Goal: Navigation & Orientation: Find specific page/section

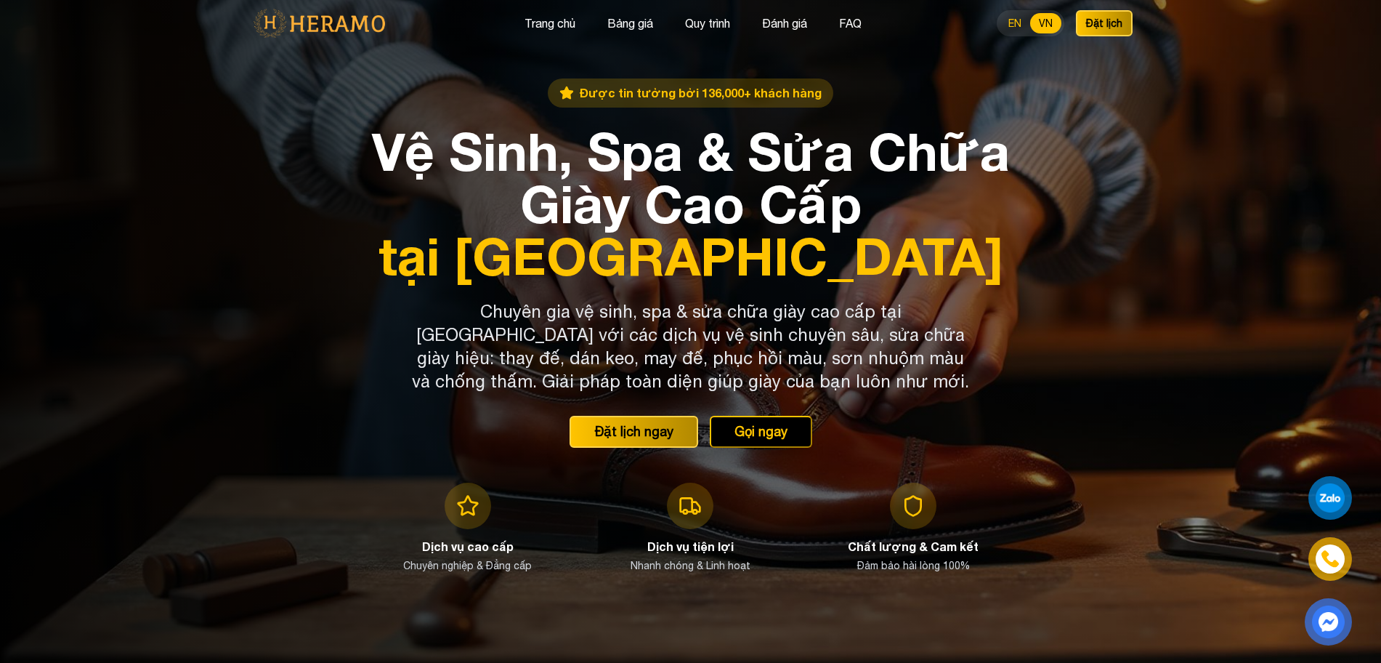
click at [1006, 26] on button "EN" at bounding box center [1015, 23] width 31 height 20
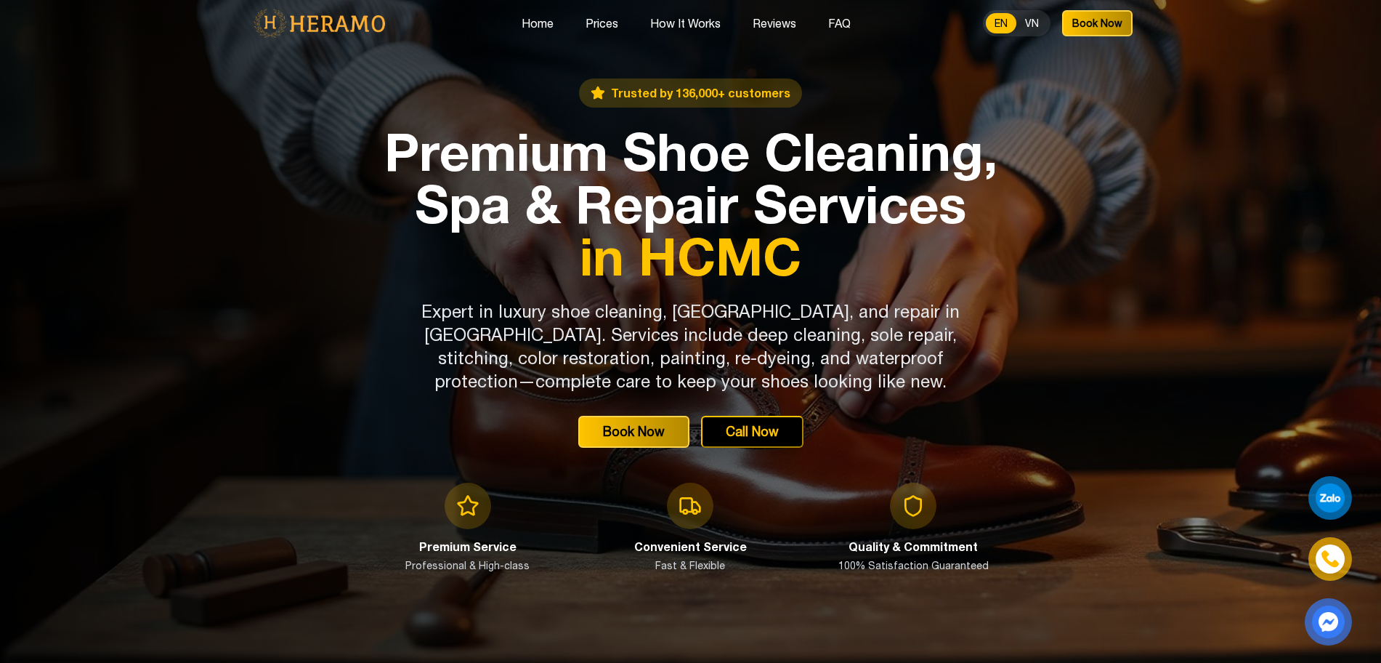
click at [1053, 25] on div "EN VN Book Now" at bounding box center [1058, 23] width 150 height 26
click at [1039, 25] on button "VN" at bounding box center [1031, 23] width 31 height 20
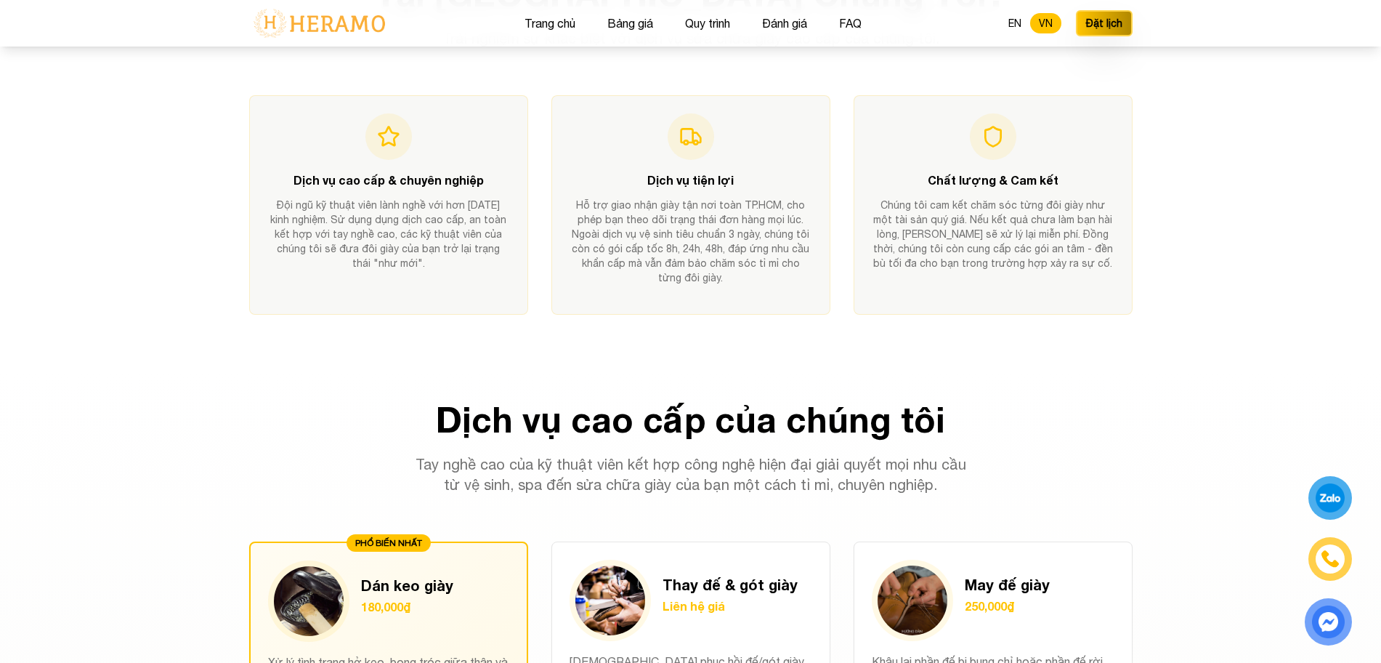
scroll to position [751, 0]
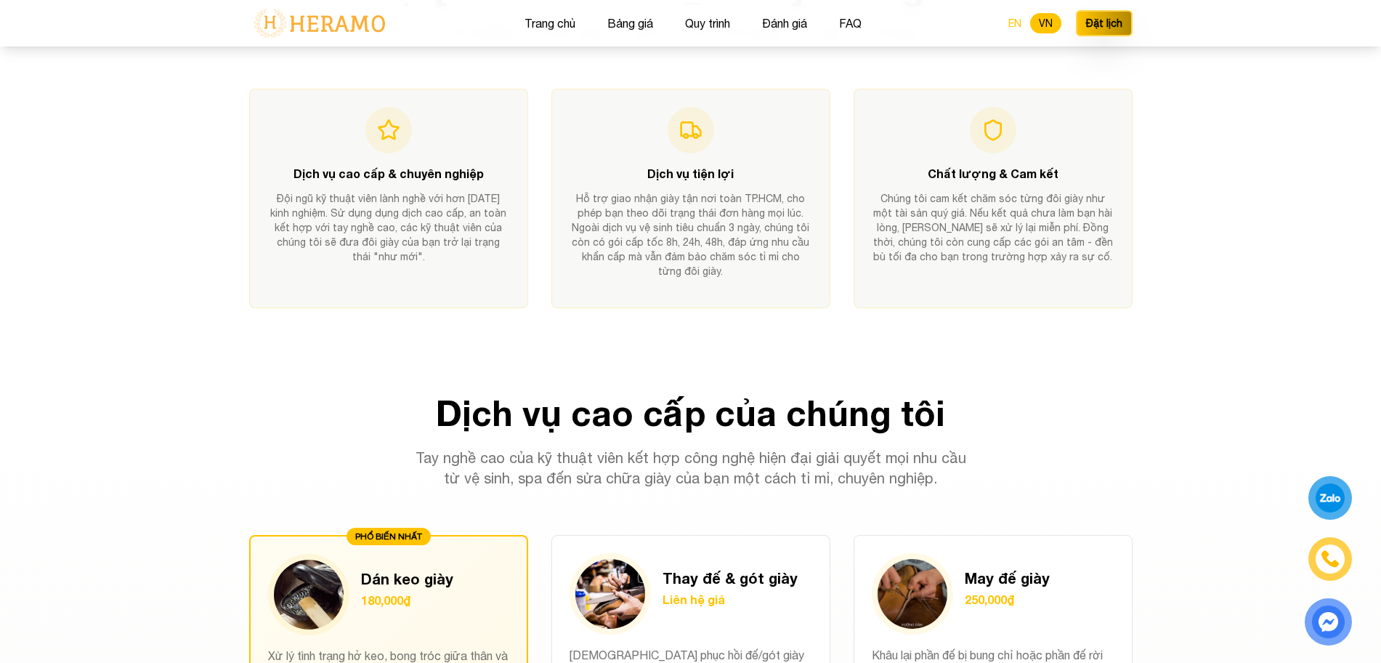
click at [1014, 19] on button "EN" at bounding box center [1015, 23] width 31 height 20
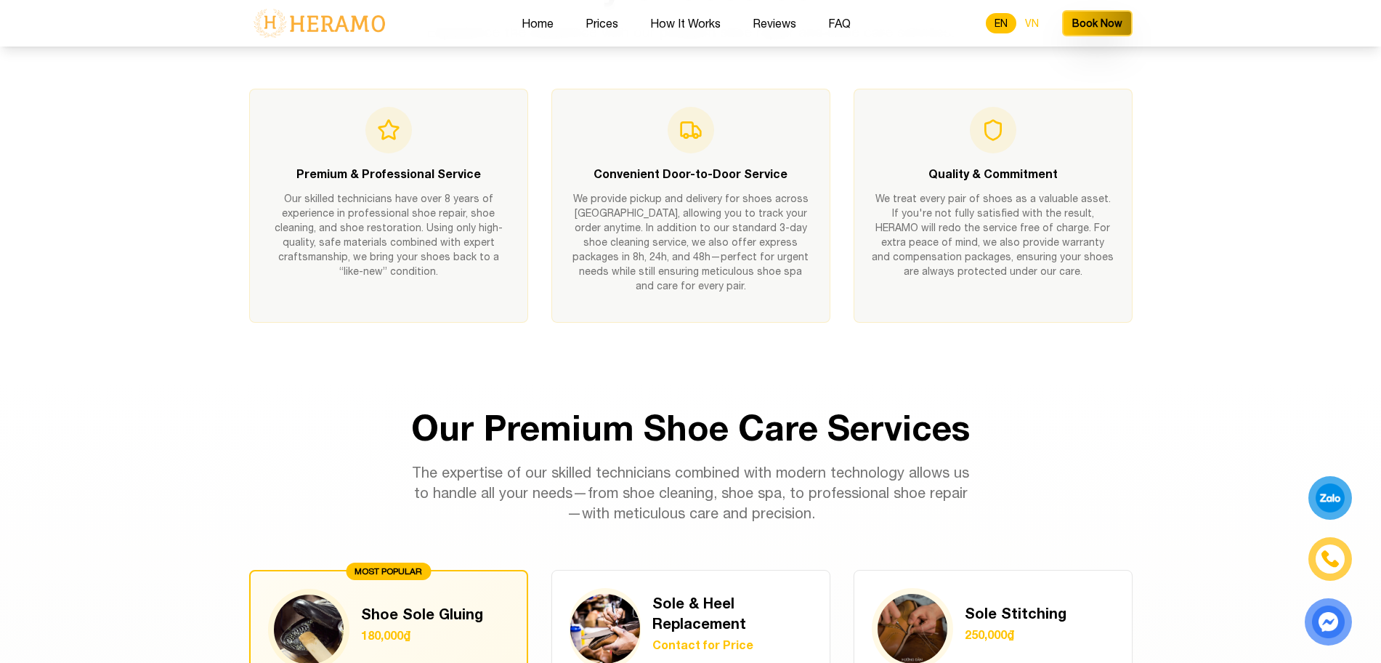
click at [1034, 19] on button "VN" at bounding box center [1031, 23] width 31 height 20
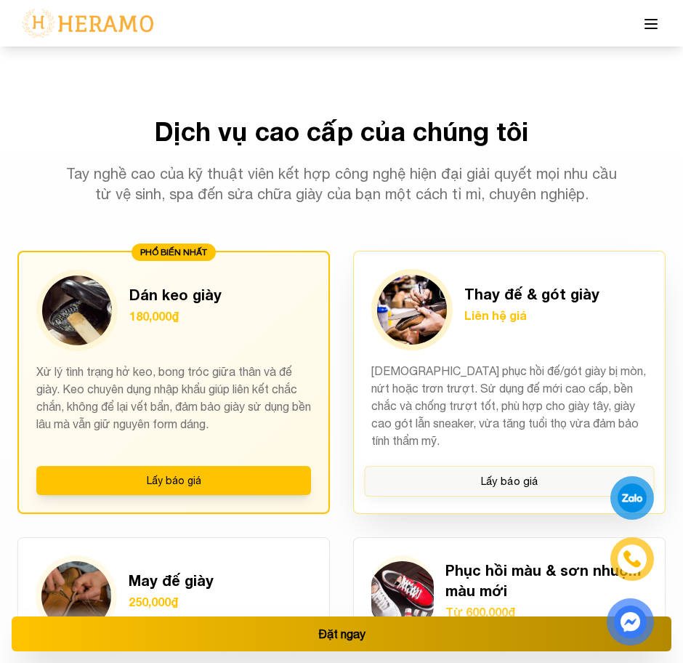
scroll to position [1263, 0]
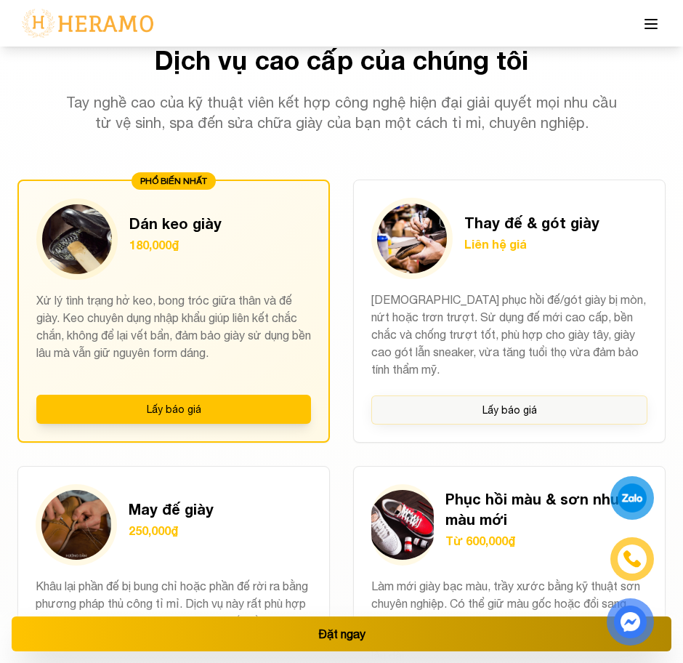
click at [652, 20] on line at bounding box center [651, 20] width 12 height 0
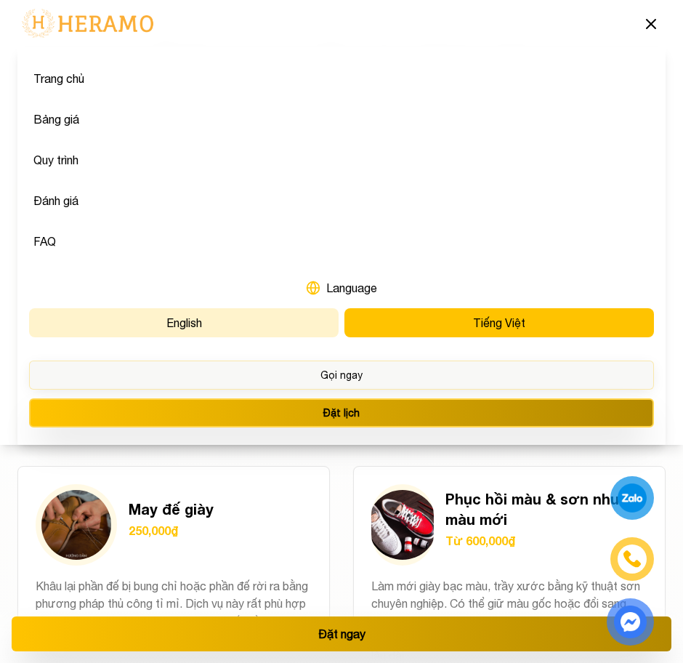
click at [243, 321] on button "English" at bounding box center [183, 322] width 309 height 29
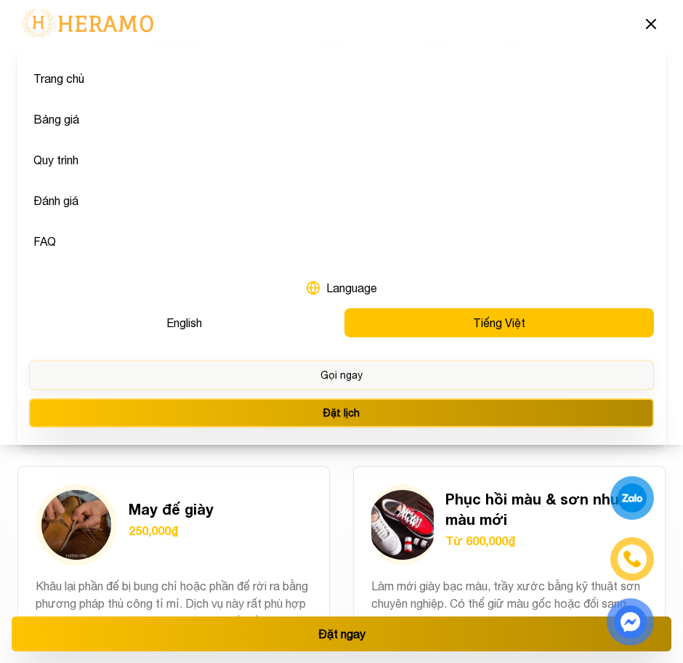
scroll to position [1310, 0]
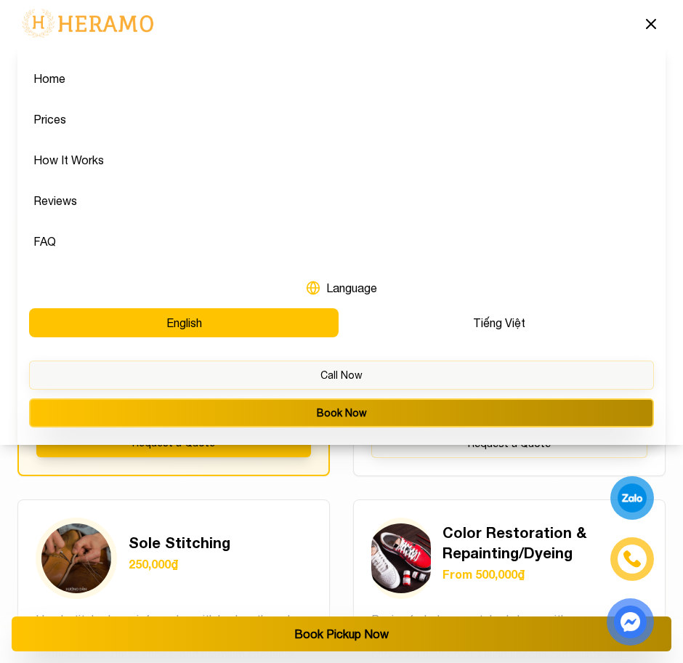
click at [641, 19] on button at bounding box center [650, 23] width 29 height 31
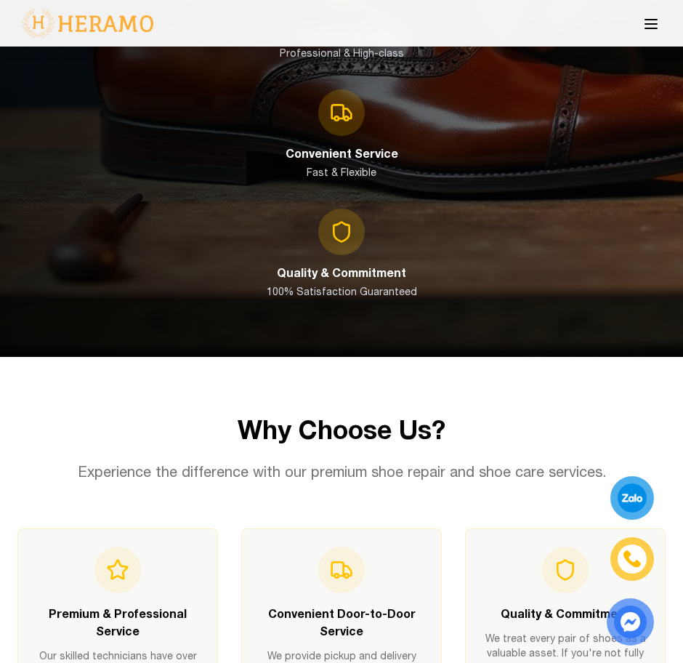
scroll to position [384, 0]
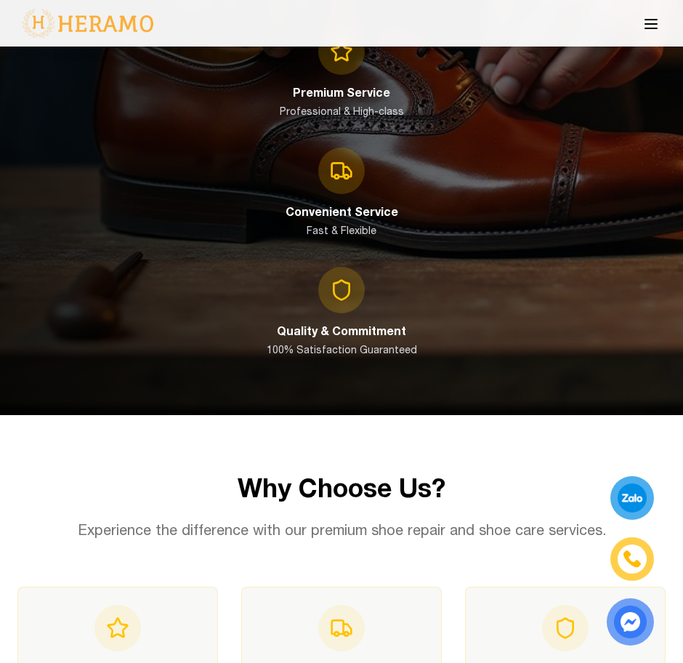
click at [660, 32] on button at bounding box center [650, 23] width 29 height 31
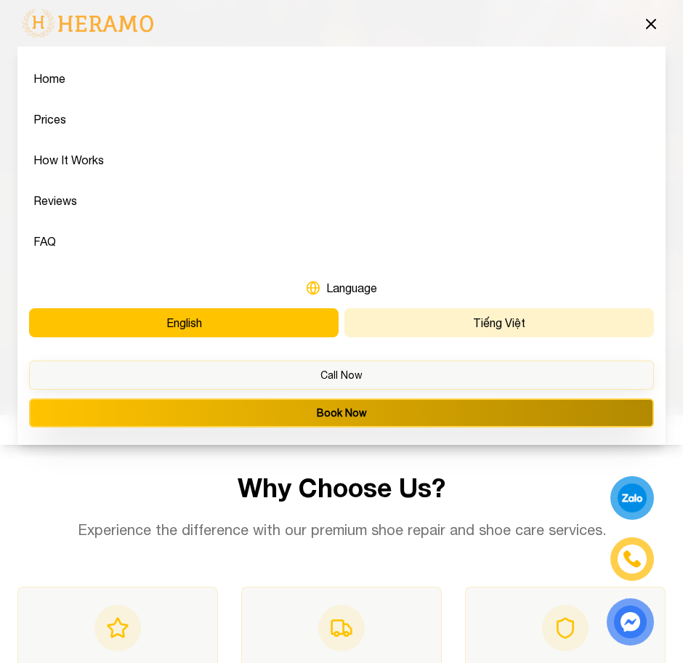
click at [456, 329] on button "Tiếng Việt" at bounding box center [498, 322] width 309 height 29
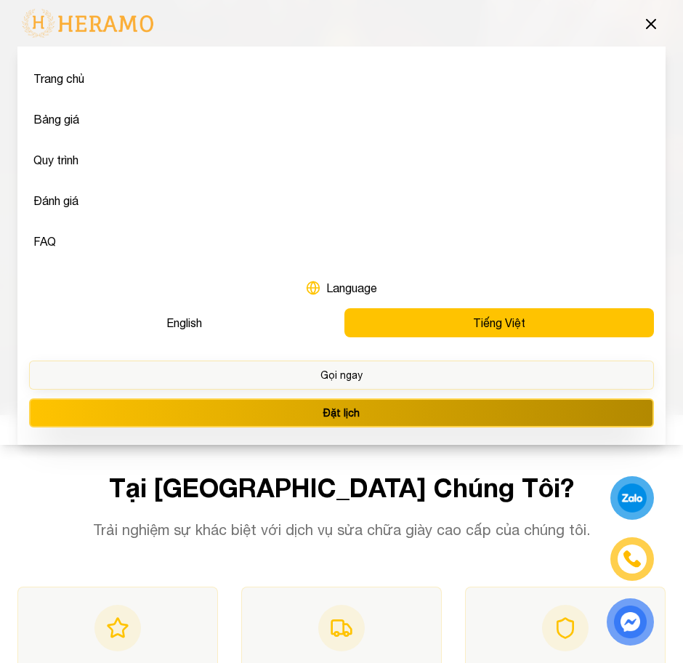
click at [660, 18] on button at bounding box center [650, 23] width 29 height 31
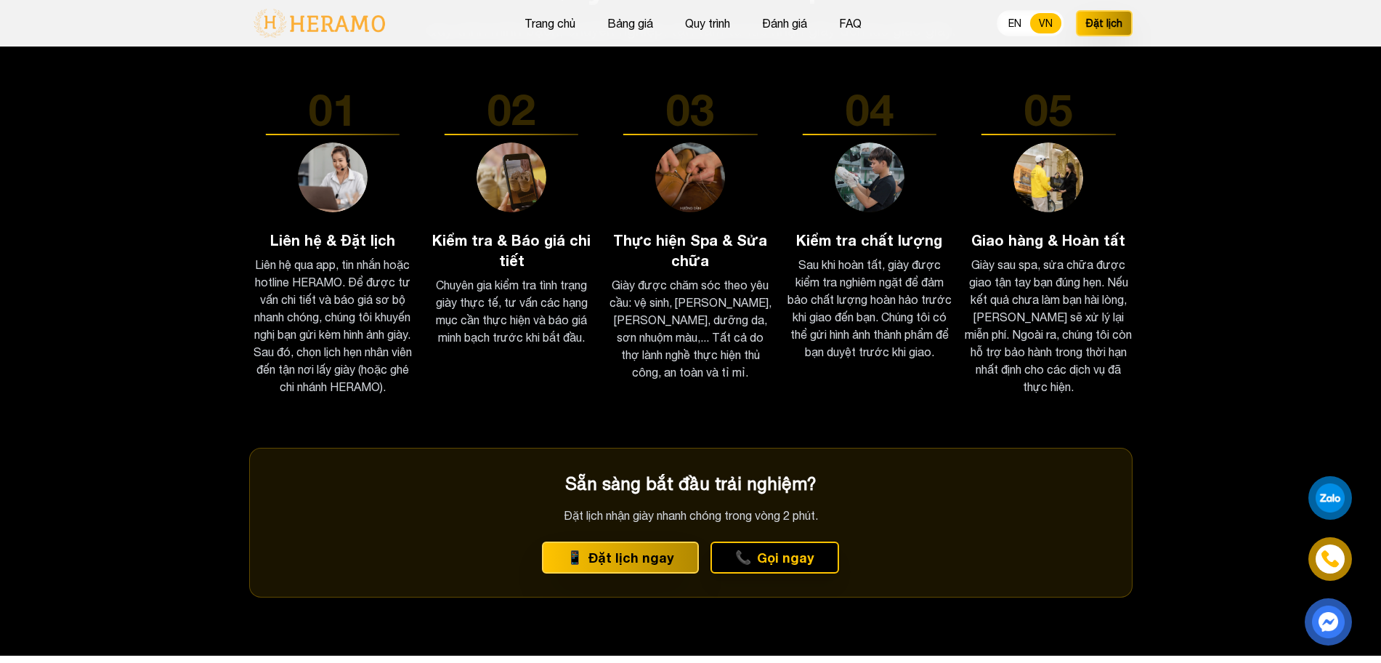
scroll to position [2391, 0]
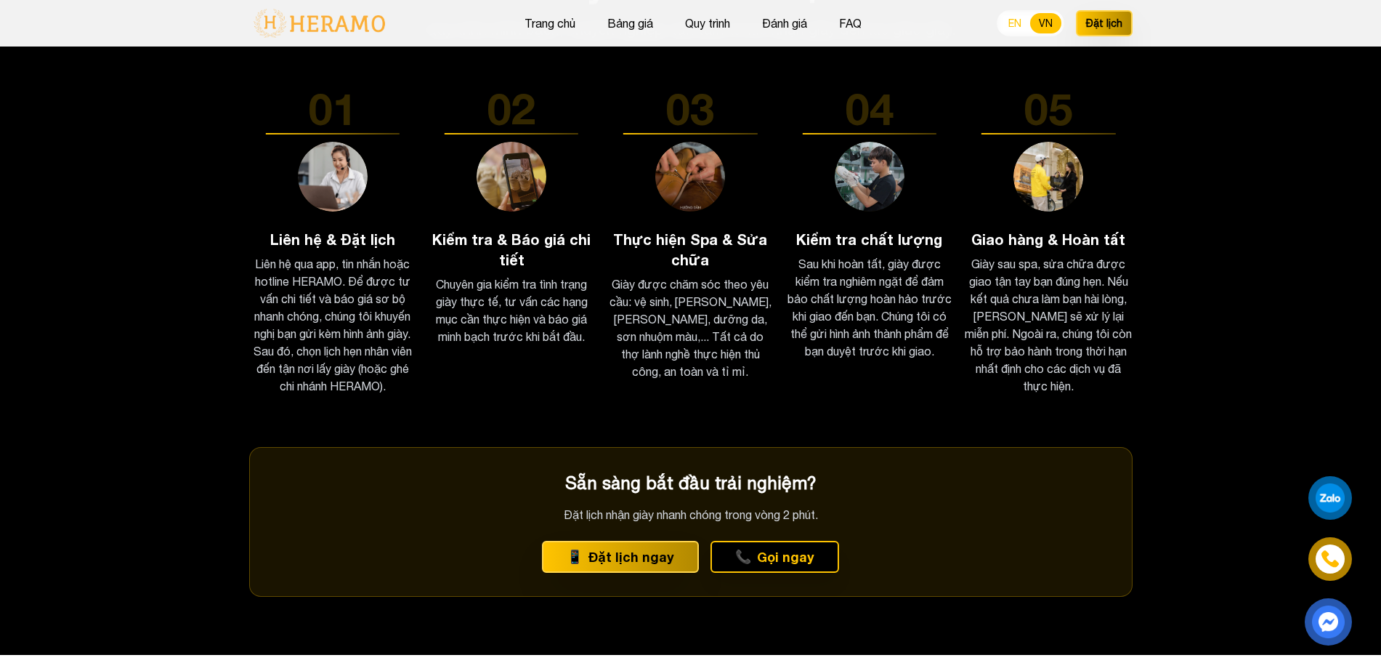
click at [1021, 21] on button "EN" at bounding box center [1015, 23] width 31 height 20
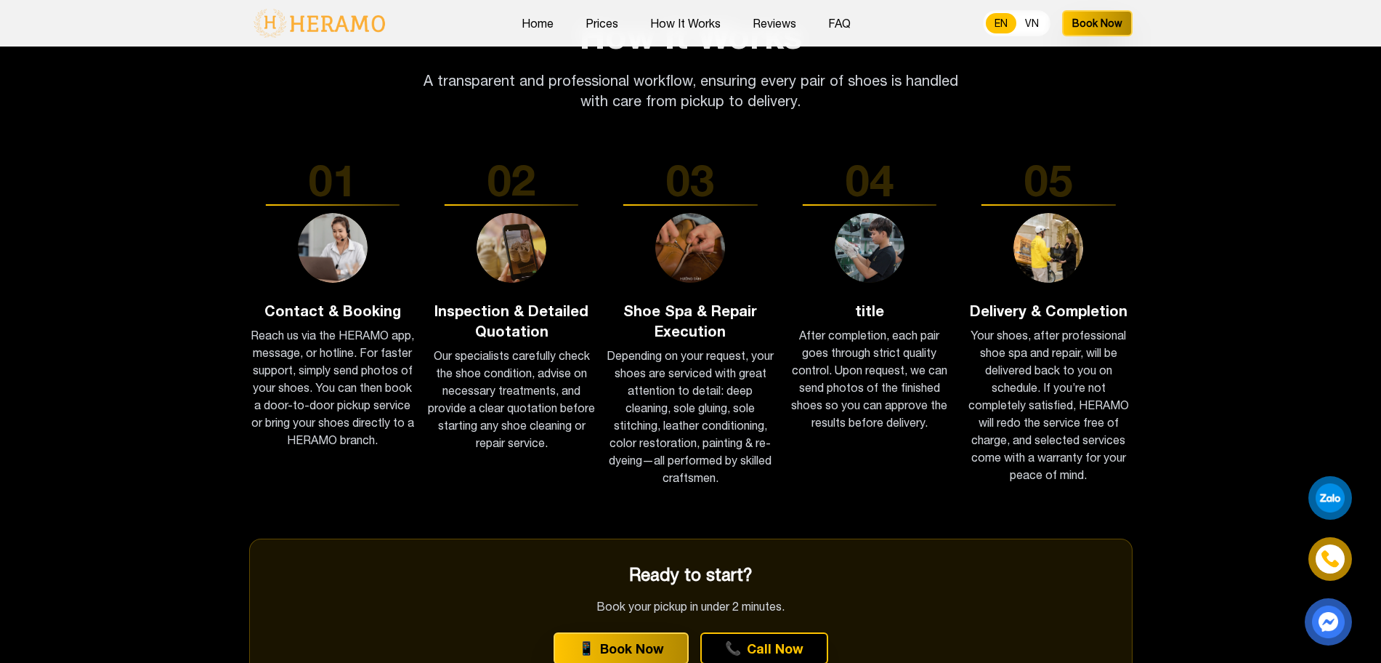
scroll to position [2445, 0]
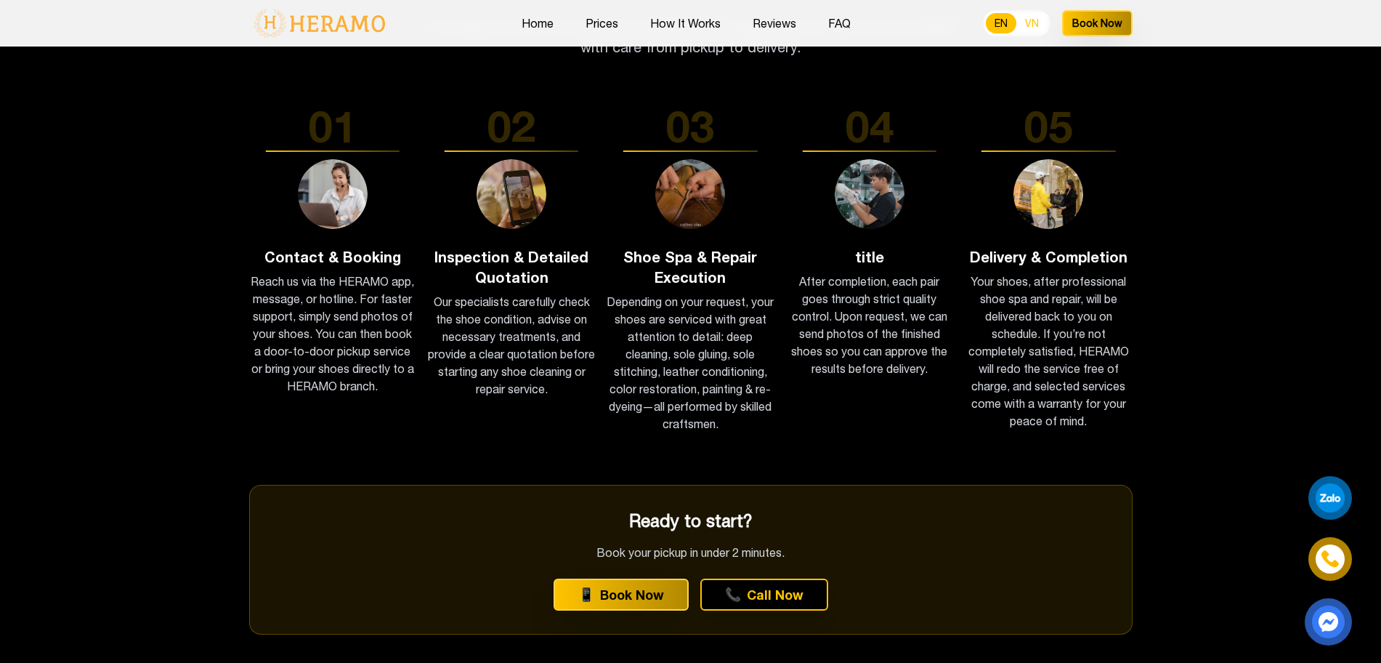
click at [1037, 21] on button "VN" at bounding box center [1031, 23] width 31 height 20
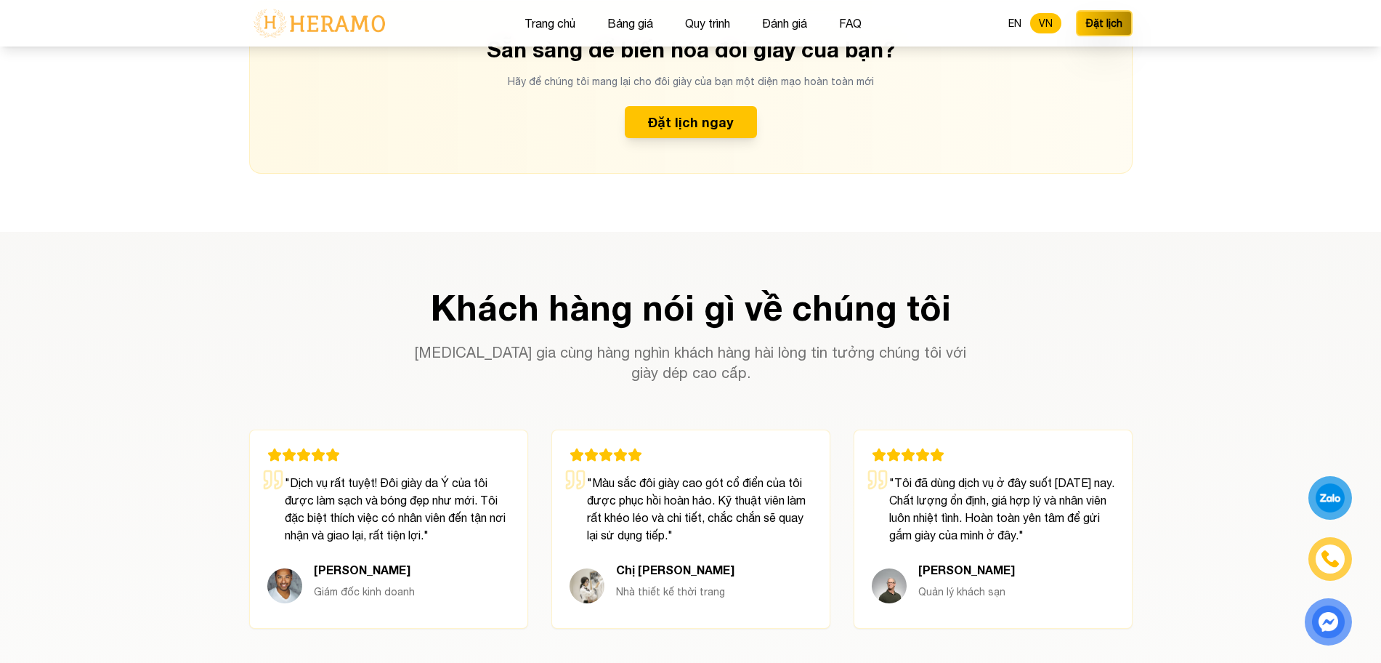
scroll to position [3829, 0]
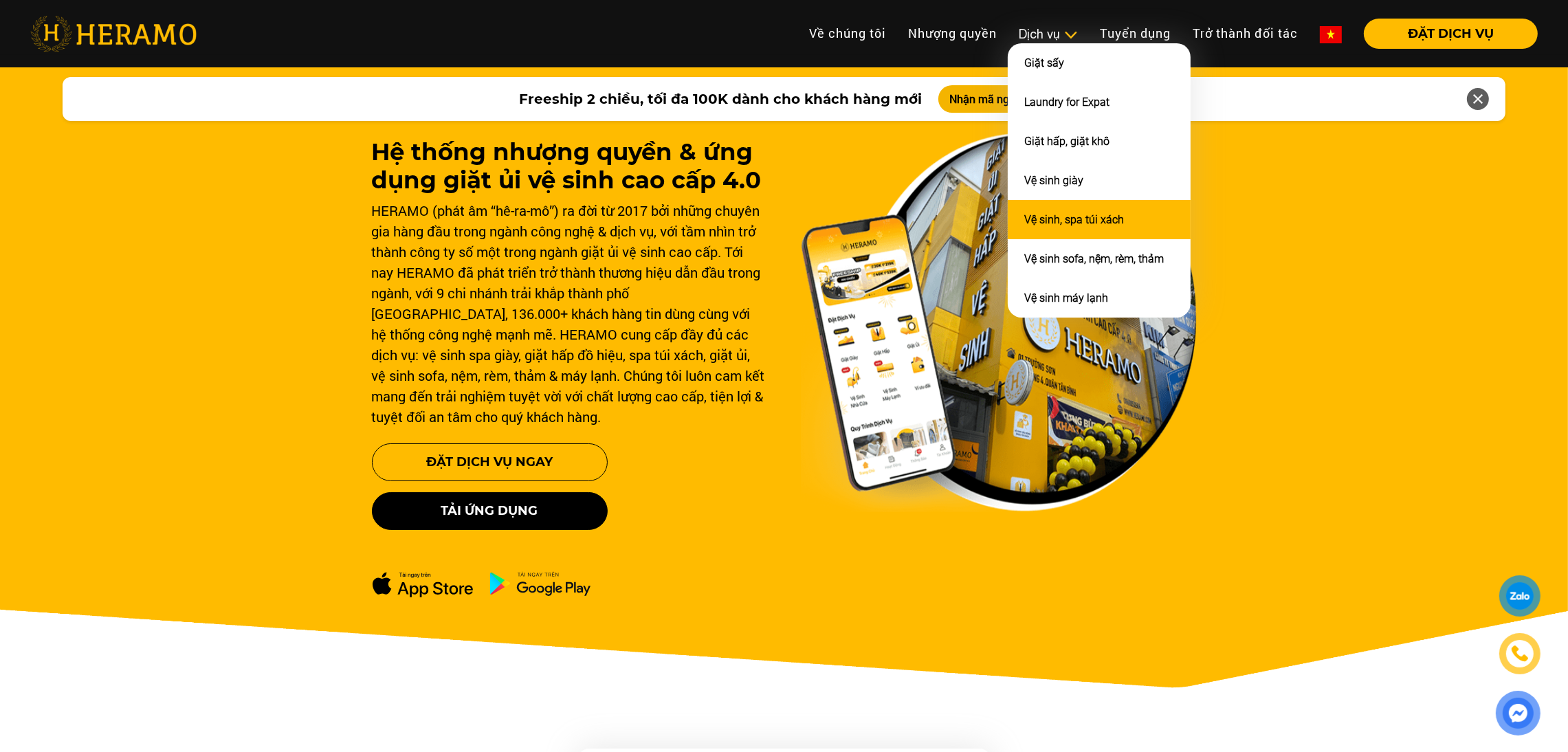
click at [1052, 213] on link "Vệ sinh, spa túi xách" at bounding box center [1073, 219] width 99 height 13
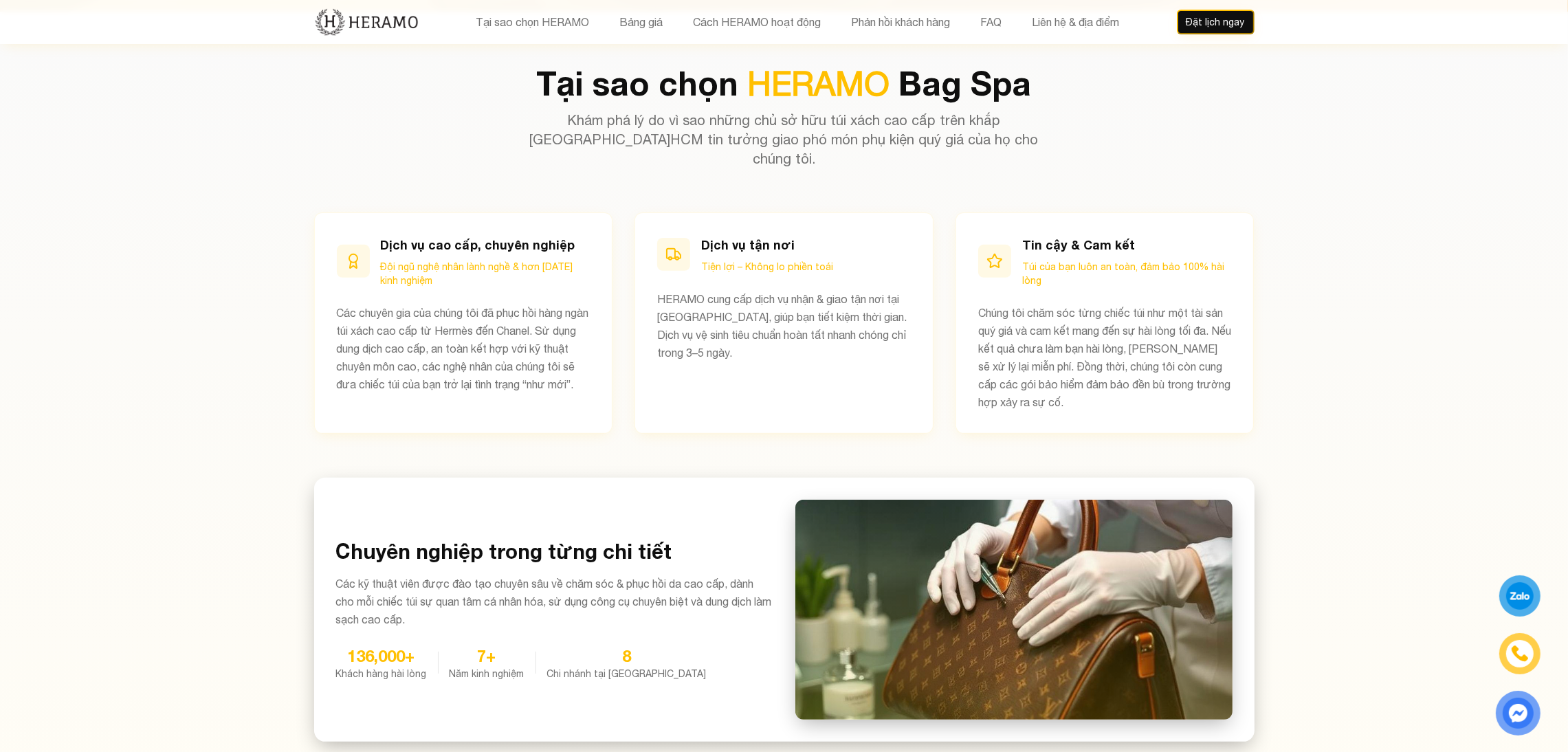
scroll to position [743, 0]
